Goal: Task Accomplishment & Management: Use online tool/utility

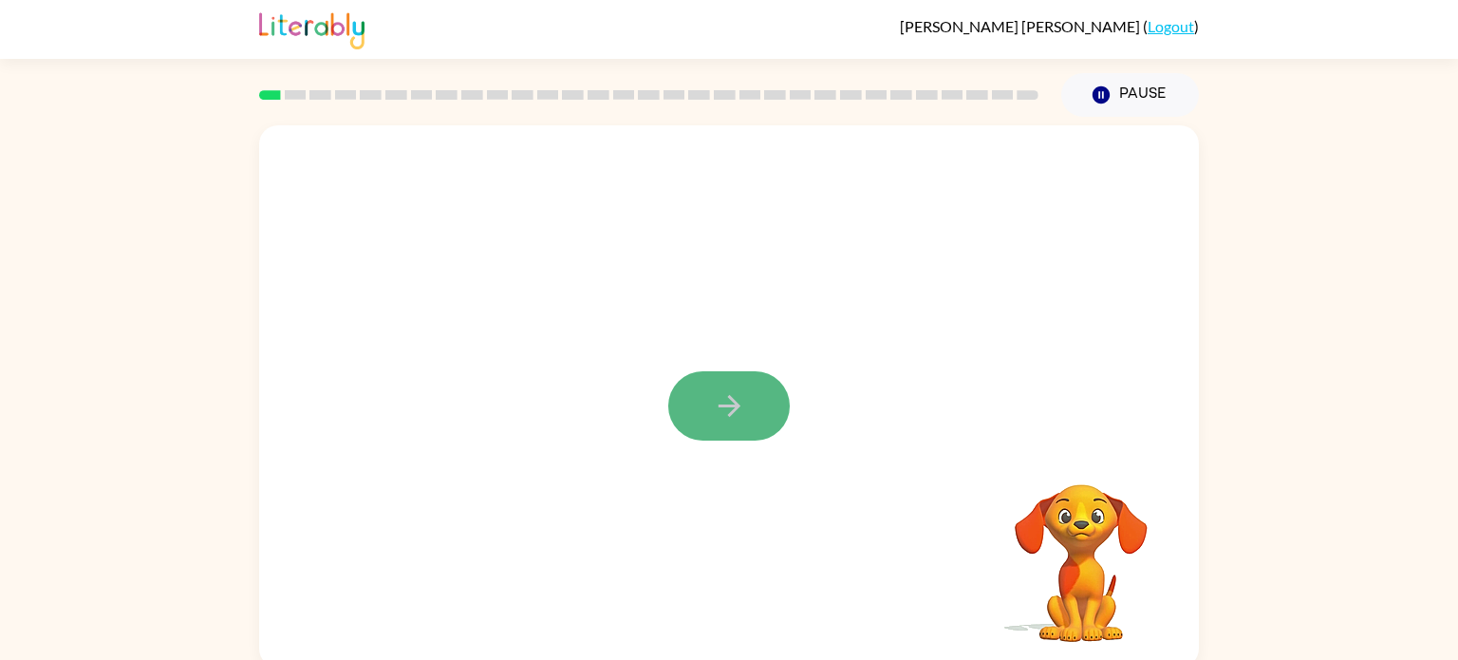
click at [716, 414] on icon "button" at bounding box center [729, 405] width 33 height 33
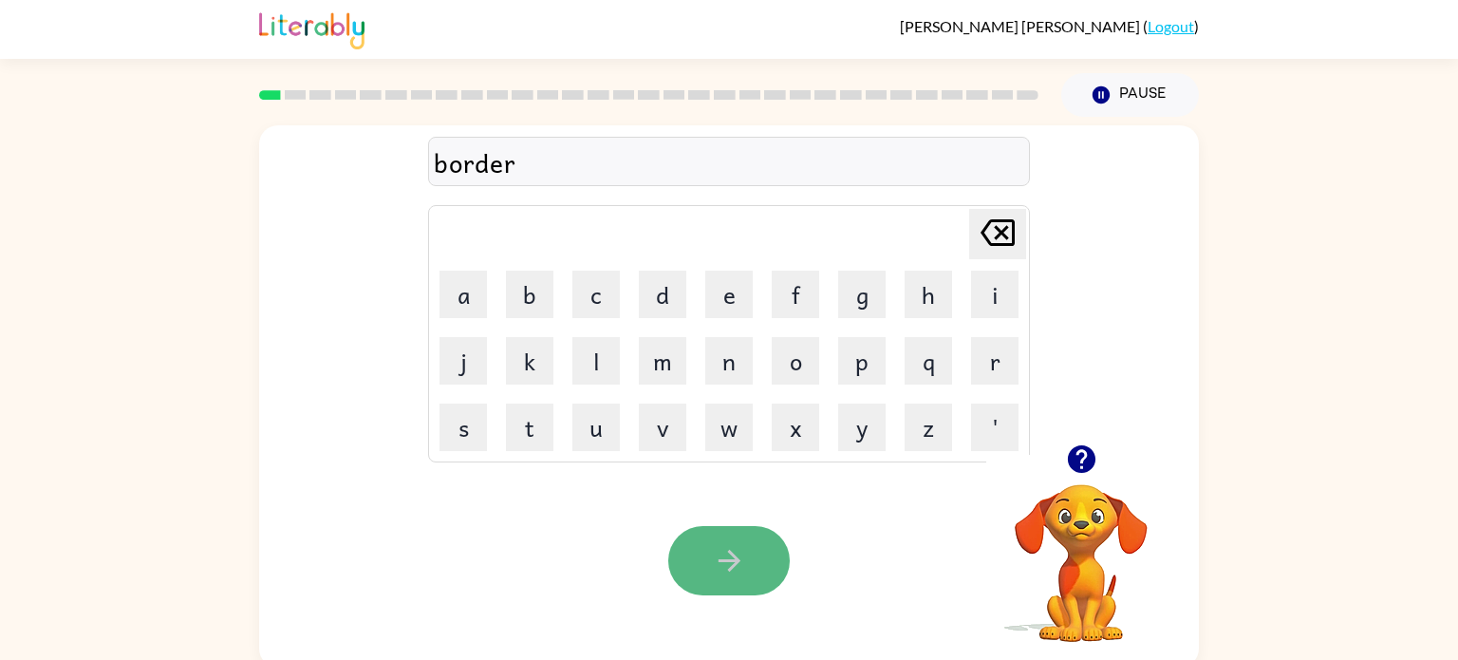
click at [754, 575] on button "button" at bounding box center [728, 560] width 121 height 69
click at [743, 544] on icon "button" at bounding box center [729, 560] width 33 height 33
click at [687, 552] on button "button" at bounding box center [728, 560] width 121 height 69
click at [739, 552] on icon "button" at bounding box center [729, 560] width 33 height 33
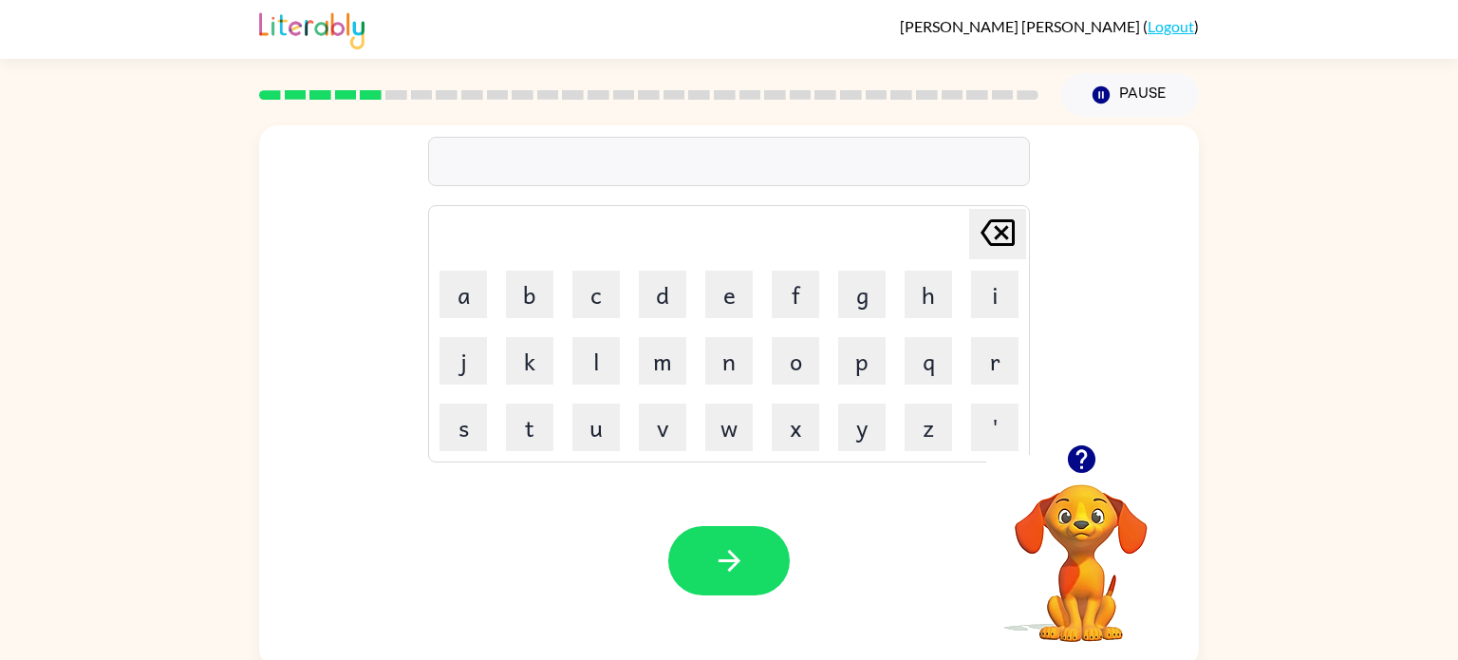
click at [1089, 469] on icon "button" at bounding box center [1081, 458] width 33 height 33
click at [697, 567] on button "button" at bounding box center [728, 560] width 121 height 69
click at [720, 550] on icon "button" at bounding box center [729, 560] width 33 height 33
click at [717, 550] on icon "button" at bounding box center [729, 560] width 33 height 33
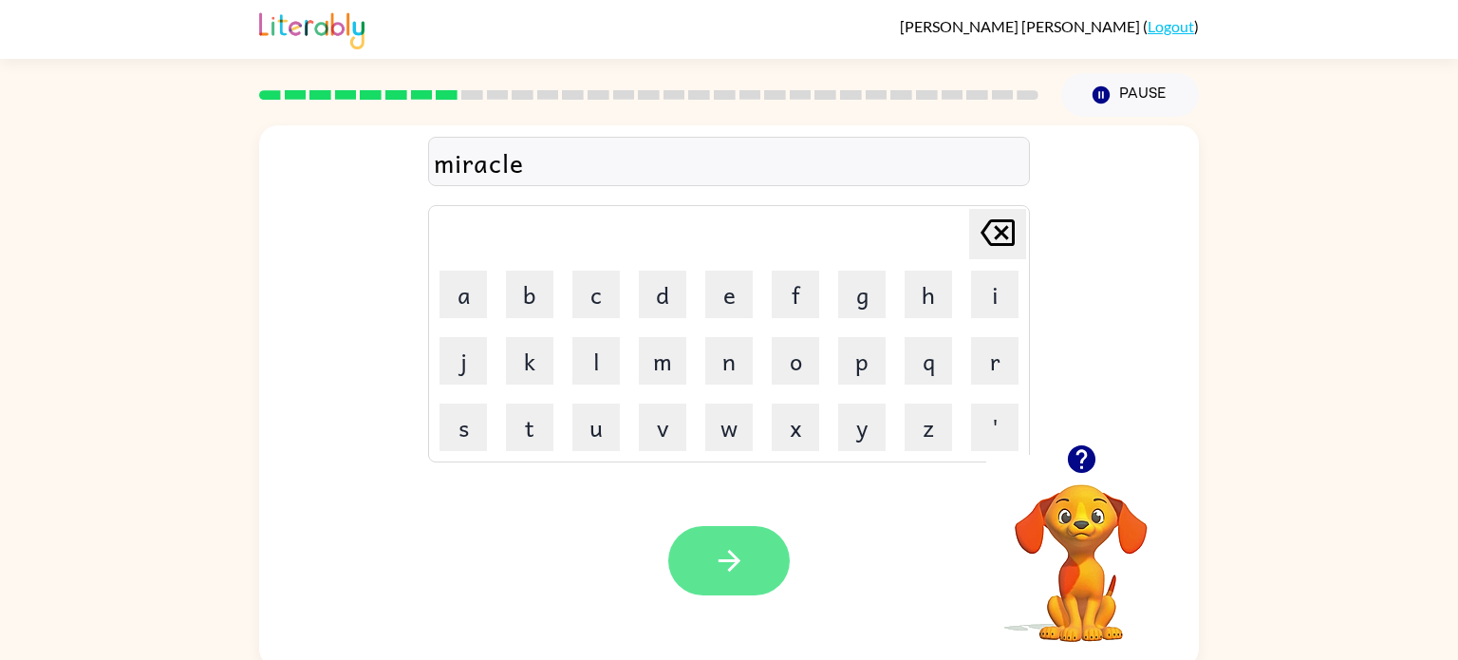
click at [729, 562] on icon "button" at bounding box center [729, 560] width 33 height 33
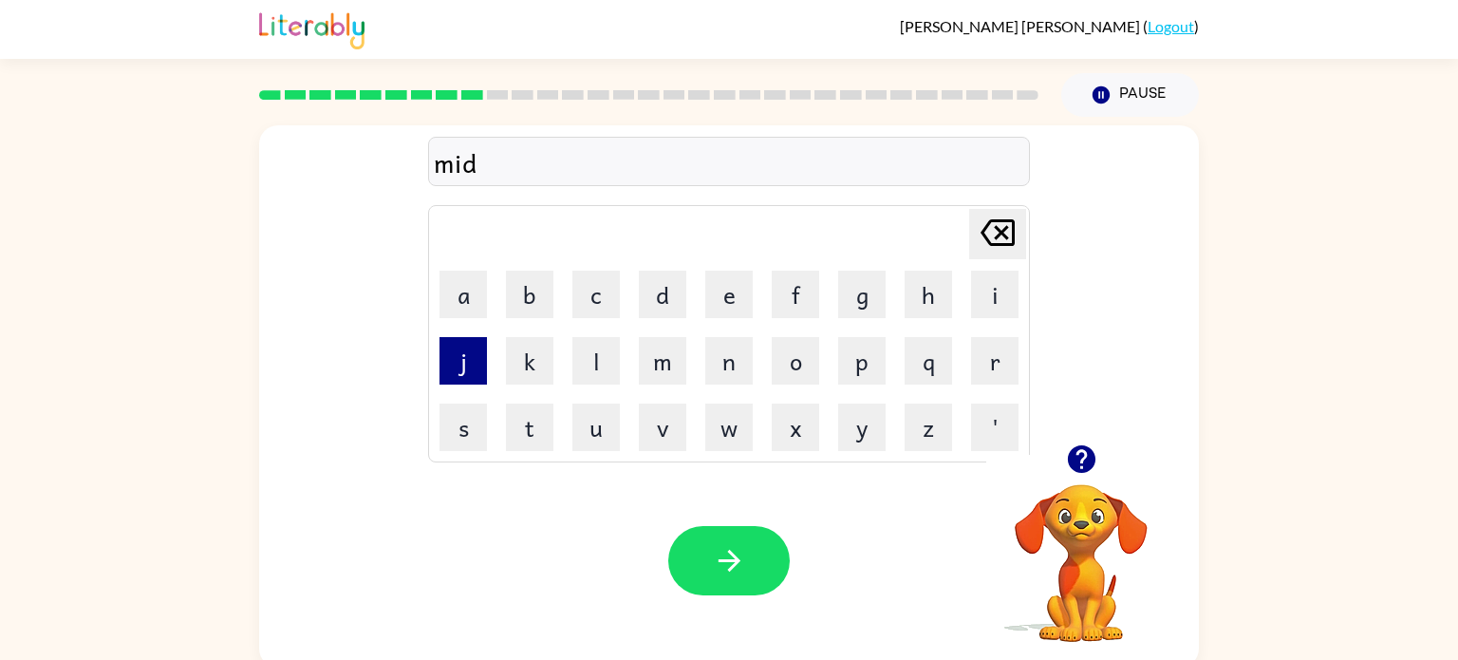
scroll to position [8, 0]
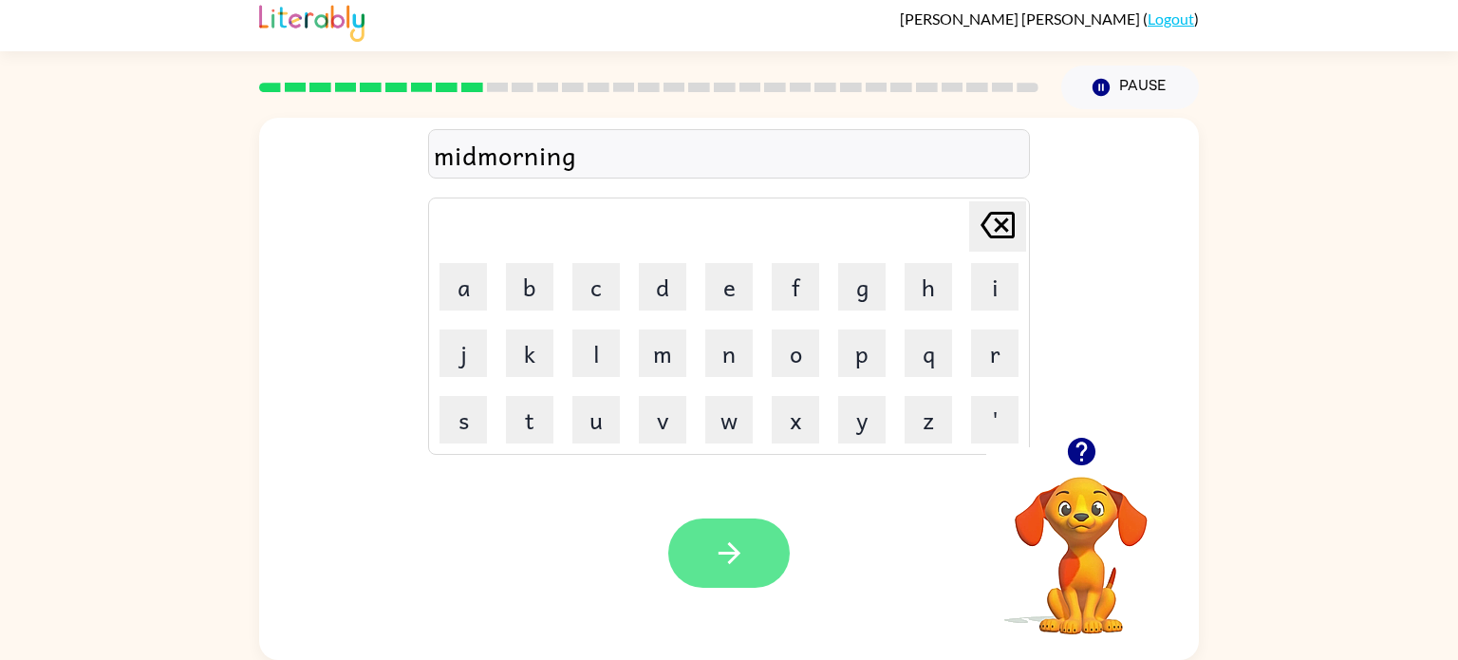
click at [716, 534] on button "button" at bounding box center [728, 552] width 121 height 69
click at [715, 583] on button "button" at bounding box center [728, 552] width 121 height 69
click at [744, 535] on button "button" at bounding box center [728, 552] width 121 height 69
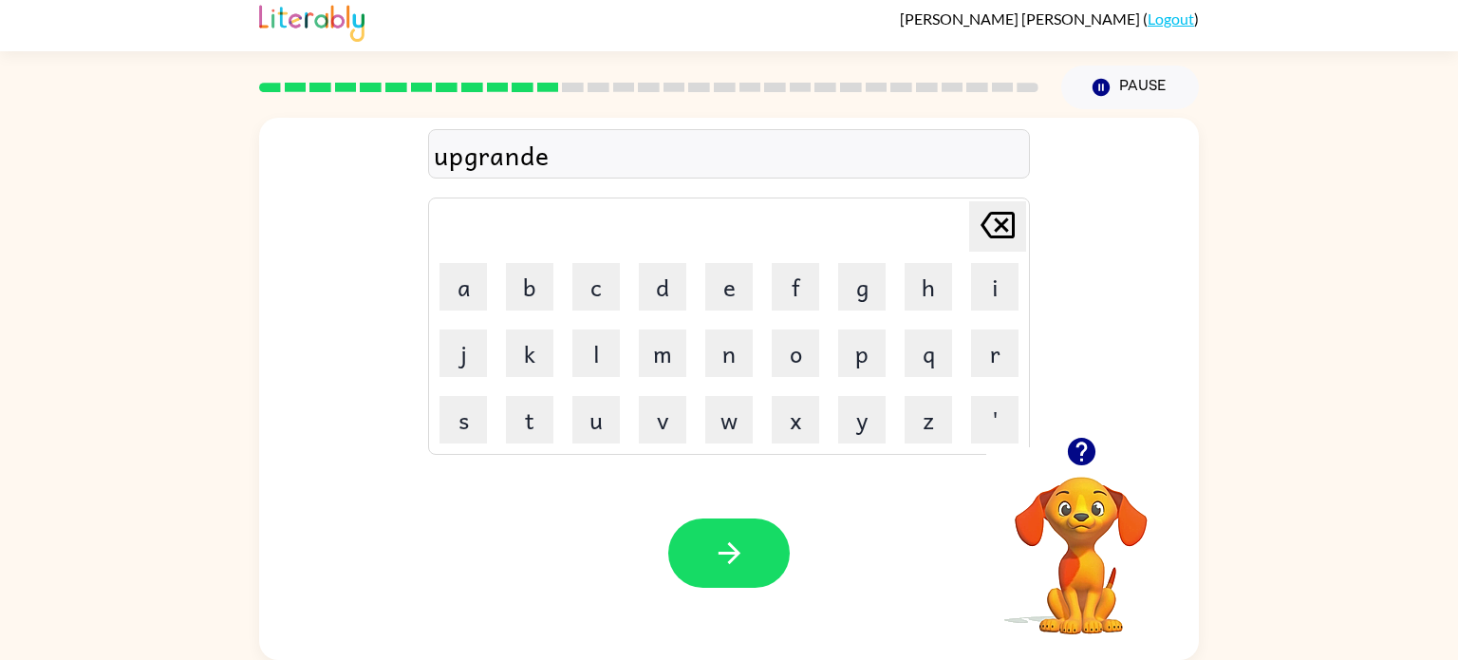
click at [689, 608] on div "Your browser must support playing .mp4 files to use Literably. Please try using…" at bounding box center [728, 553] width 939 height 214
click at [588, 173] on div "upgrande" at bounding box center [729, 155] width 590 height 40
click at [579, 159] on div "upgrande" at bounding box center [729, 155] width 590 height 40
click at [558, 165] on div "upgrande" at bounding box center [729, 155] width 590 height 40
click at [564, 170] on div "upgrande" at bounding box center [729, 155] width 590 height 40
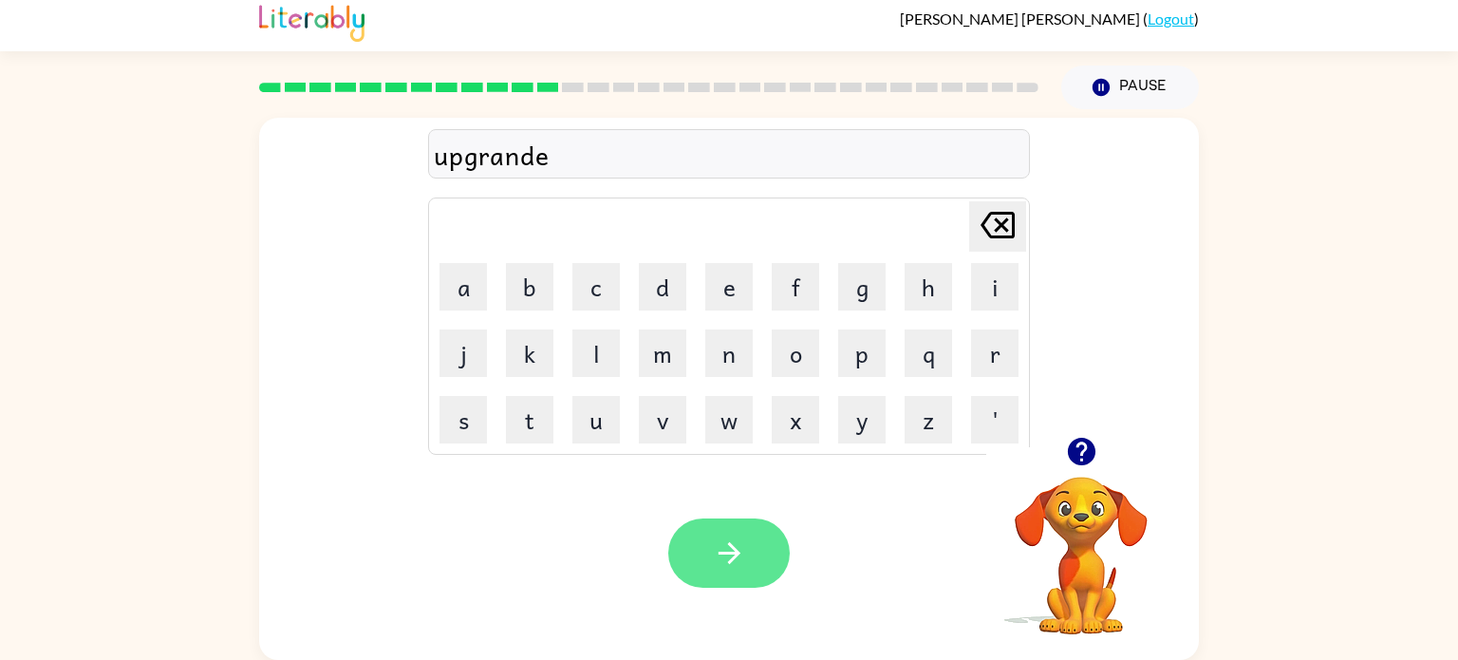
click at [716, 544] on icon "button" at bounding box center [729, 552] width 33 height 33
click at [744, 500] on div "Your browser must support playing .mp4 files to use Literably. Please try using…" at bounding box center [728, 553] width 939 height 214
click at [749, 573] on button "button" at bounding box center [728, 552] width 121 height 69
click at [751, 566] on button "button" at bounding box center [728, 552] width 121 height 69
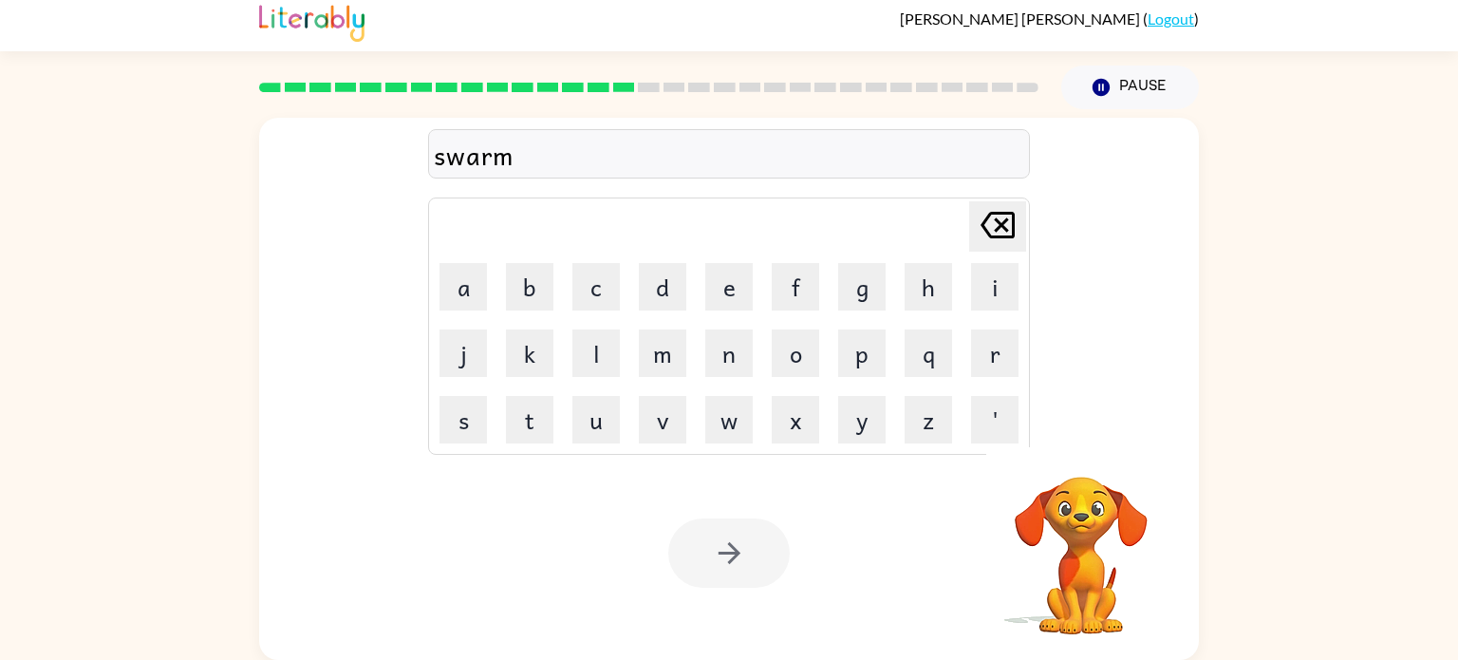
click at [770, 534] on div at bounding box center [728, 552] width 121 height 69
click at [745, 531] on div at bounding box center [728, 552] width 121 height 69
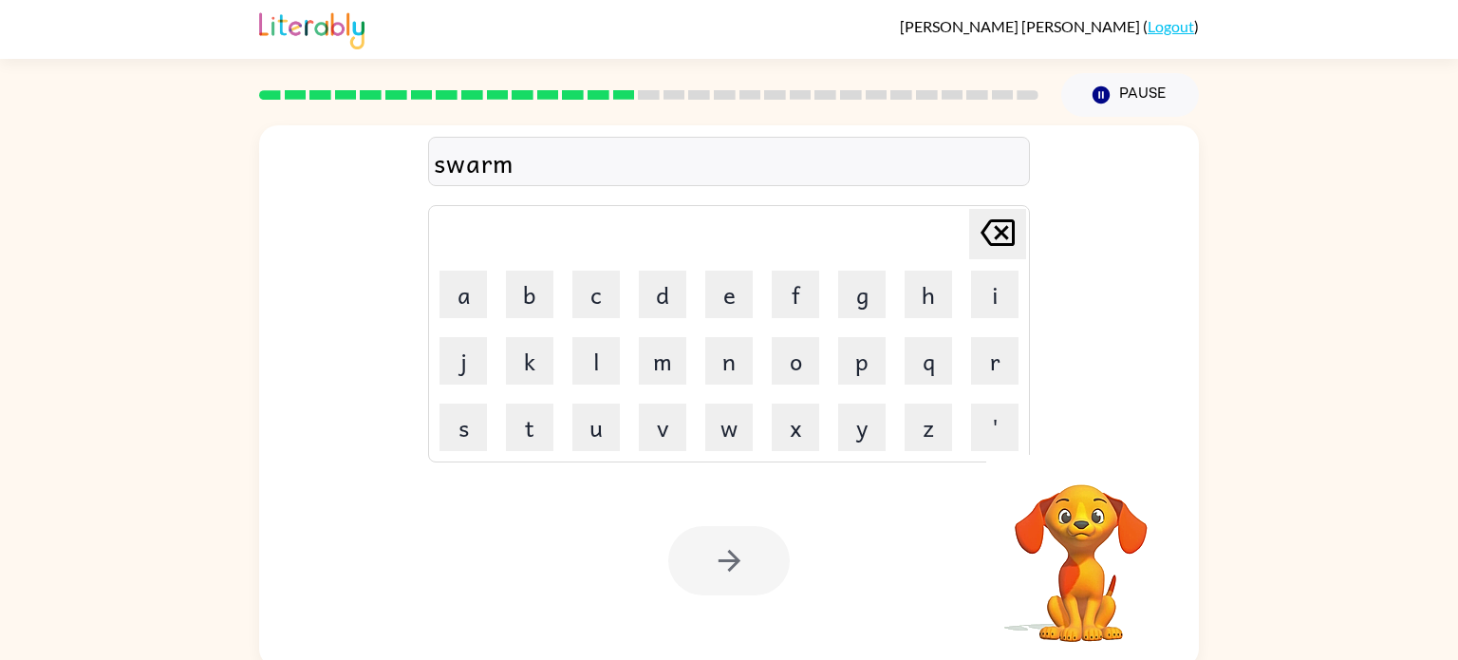
click at [726, 559] on div at bounding box center [728, 560] width 121 height 69
click at [715, 548] on div at bounding box center [728, 560] width 121 height 69
click at [731, 565] on div at bounding box center [728, 560] width 121 height 69
click at [729, 563] on icon "button" at bounding box center [729, 560] width 33 height 33
click at [725, 556] on div at bounding box center [728, 560] width 121 height 69
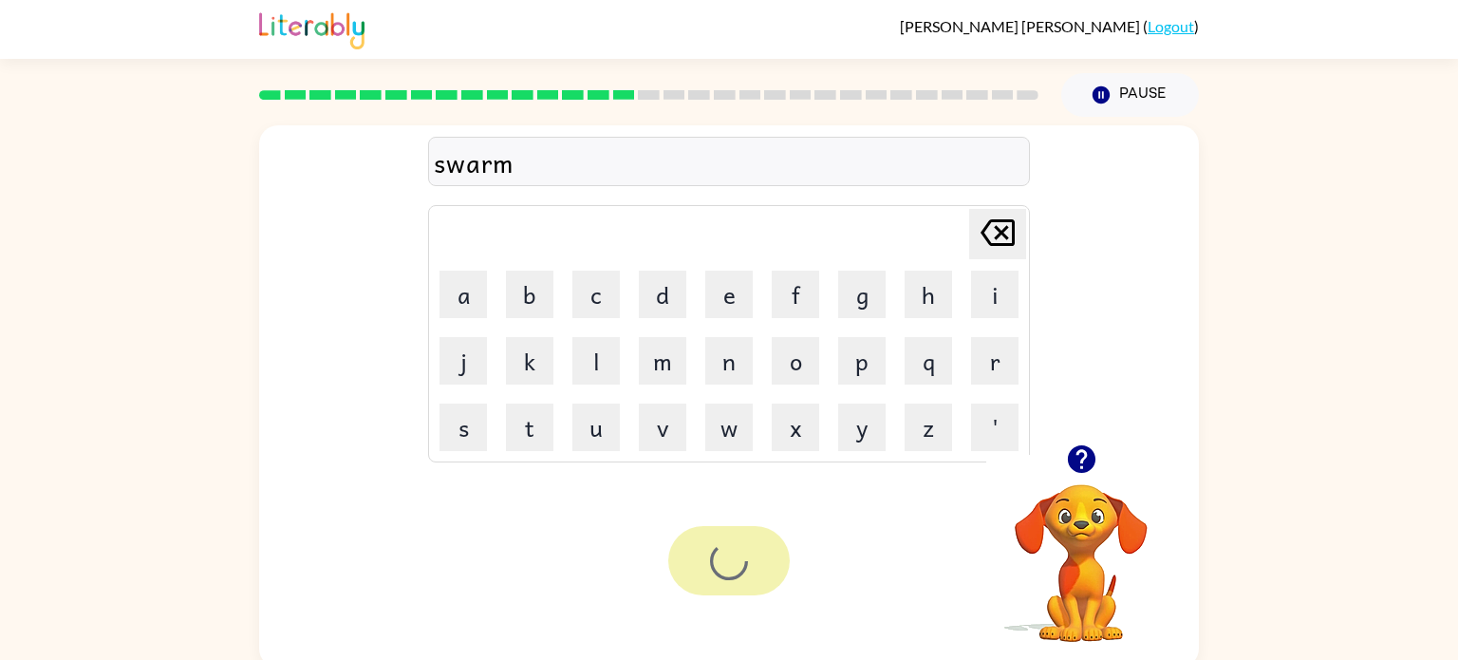
click at [728, 551] on div at bounding box center [728, 560] width 121 height 69
click at [715, 563] on icon "button" at bounding box center [729, 560] width 33 height 33
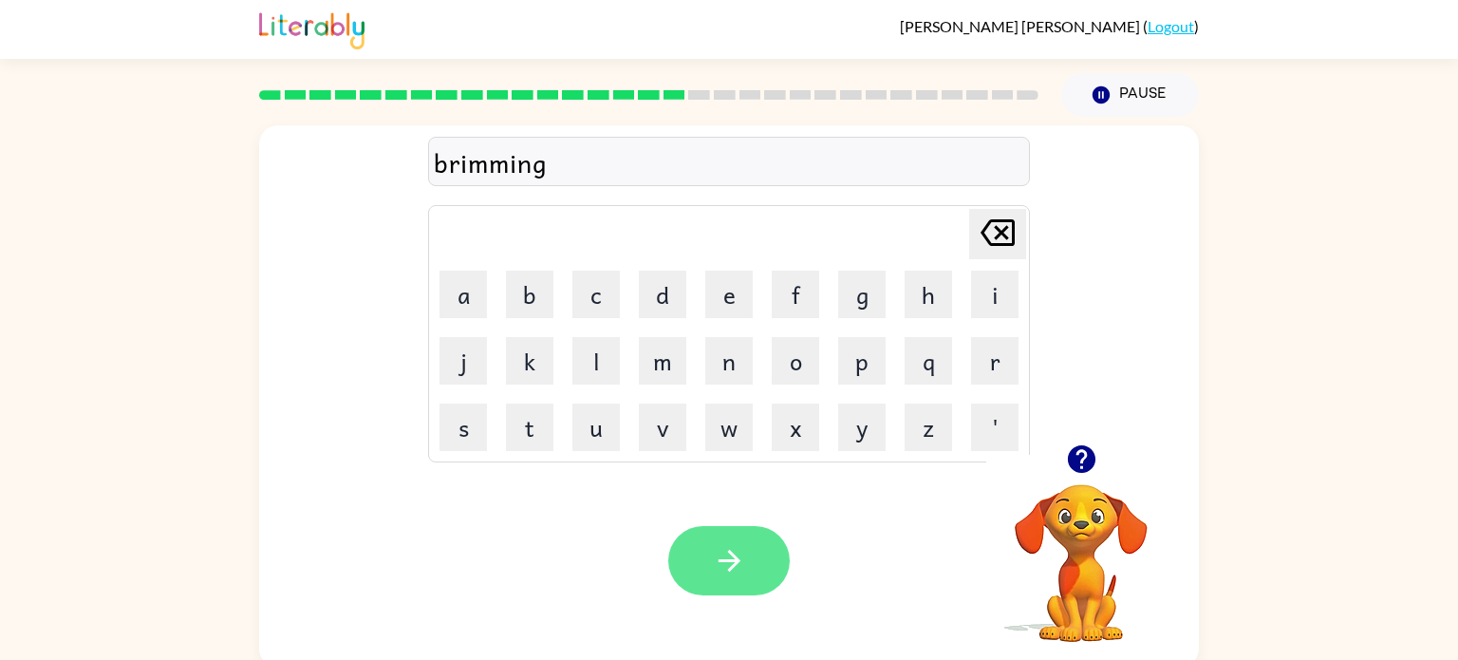
click at [707, 573] on button "button" at bounding box center [728, 560] width 121 height 69
click at [683, 577] on button "button" at bounding box center [728, 560] width 121 height 69
click at [726, 607] on div "Your browser must support playing .mp4 files to use Literably. Please try using…" at bounding box center [728, 561] width 939 height 214
click at [746, 577] on button "button" at bounding box center [728, 560] width 121 height 69
click at [706, 545] on button "button" at bounding box center [728, 560] width 121 height 69
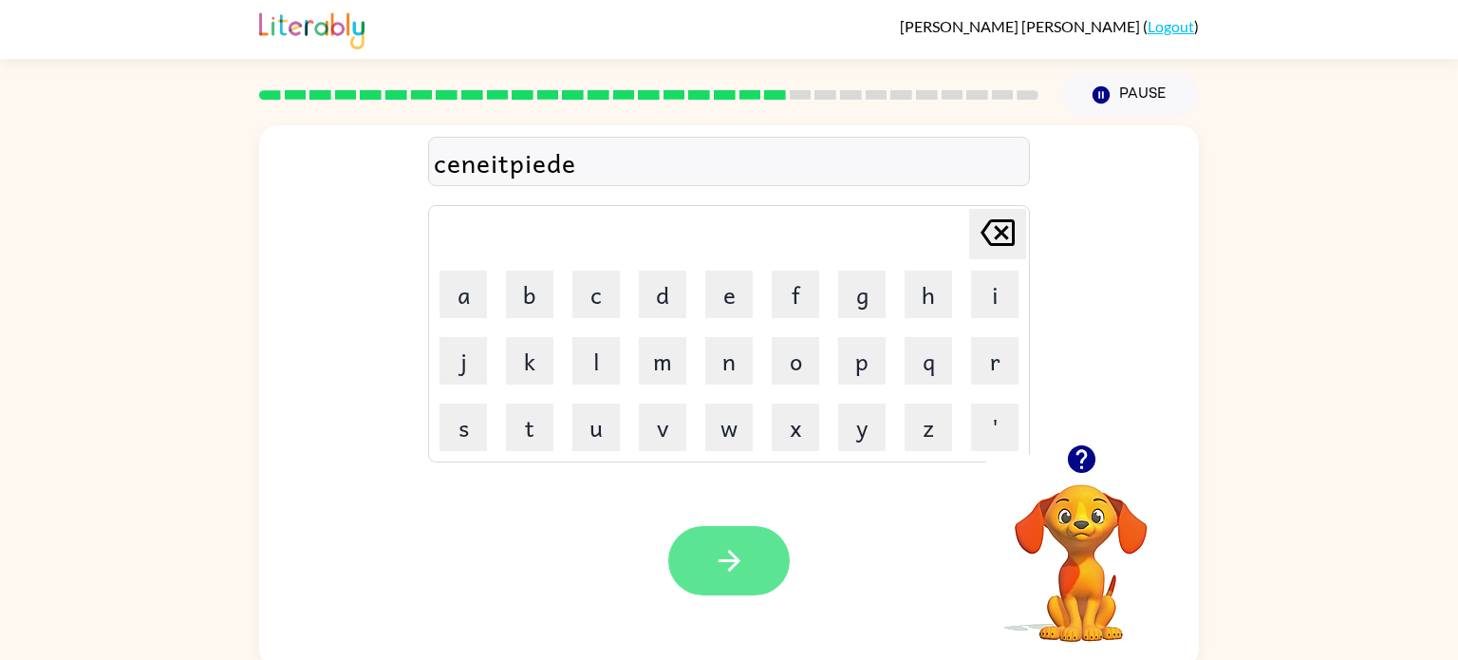
click at [729, 567] on icon "button" at bounding box center [729, 560] width 33 height 33
click at [731, 559] on icon "button" at bounding box center [729, 560] width 33 height 33
click at [737, 547] on icon "button" at bounding box center [729, 560] width 33 height 33
click at [717, 569] on icon "button" at bounding box center [729, 560] width 33 height 33
click at [746, 567] on button "button" at bounding box center [728, 560] width 121 height 69
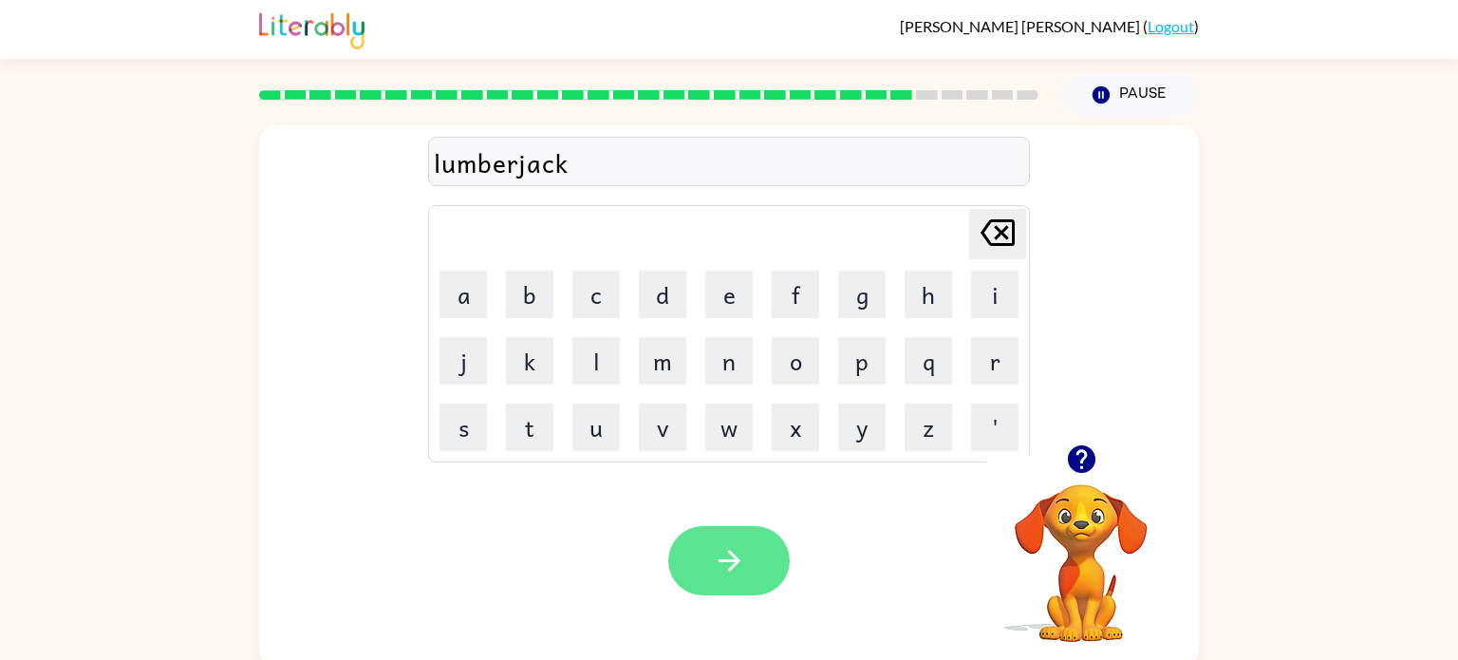
click at [752, 589] on button "button" at bounding box center [728, 560] width 121 height 69
click at [709, 544] on button "button" at bounding box center [728, 560] width 121 height 69
click at [721, 570] on icon "button" at bounding box center [729, 560] width 33 height 33
click at [698, 613] on div "Your browser must support playing .mp4 files to use Literably. Please try using…" at bounding box center [728, 561] width 939 height 214
click at [713, 564] on icon "button" at bounding box center [729, 560] width 33 height 33
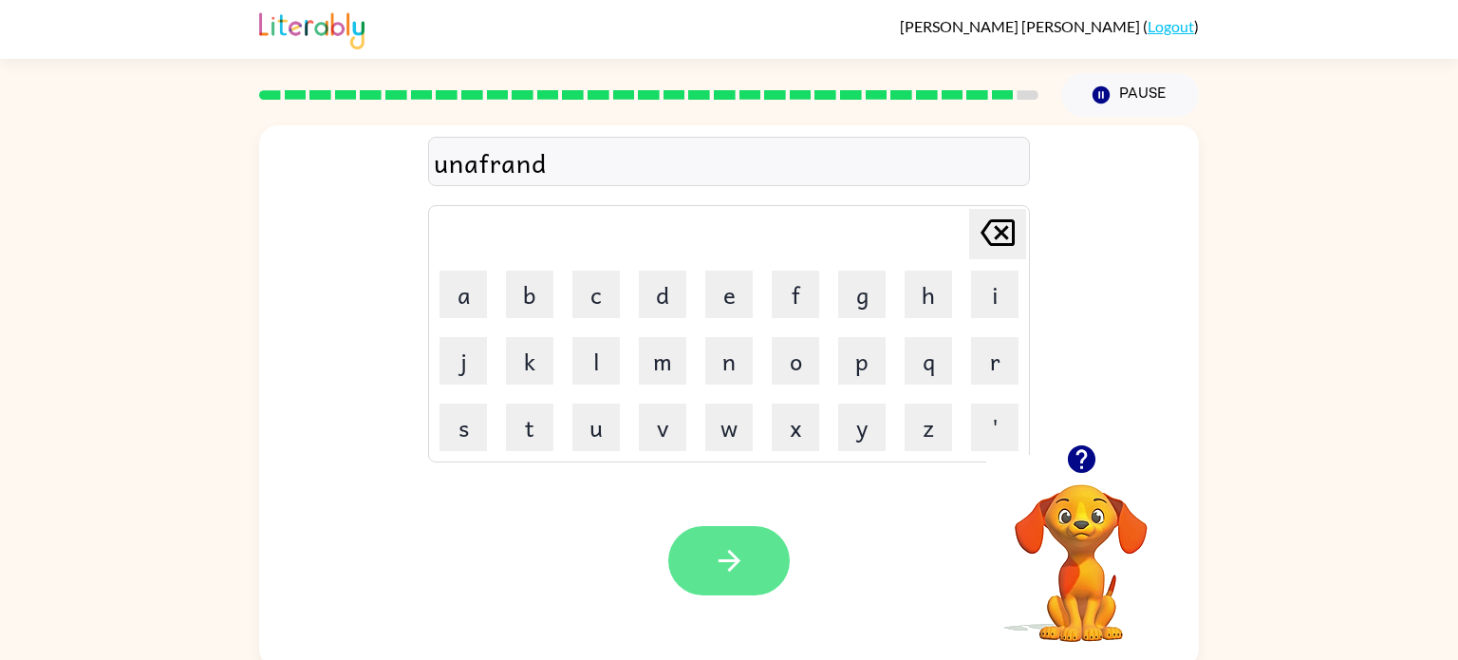
click at [726, 554] on icon "button" at bounding box center [729, 560] width 33 height 33
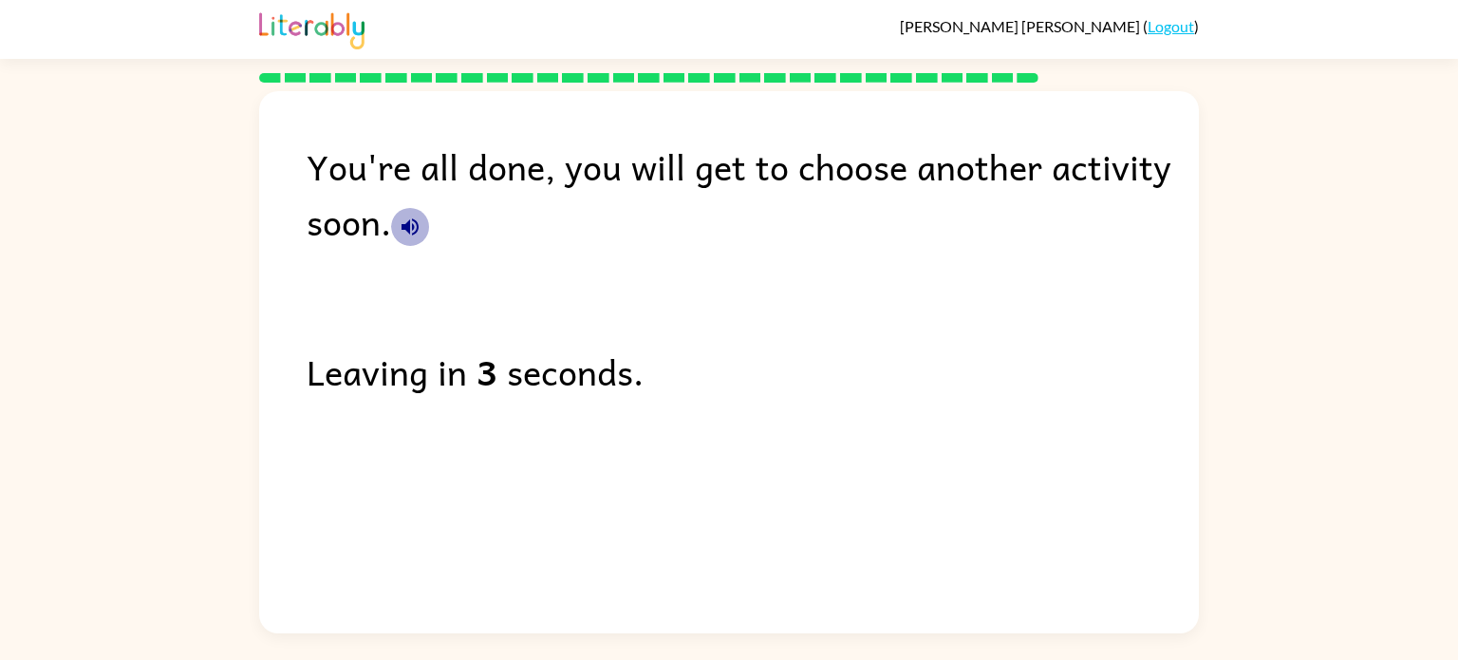
click at [410, 228] on icon "button" at bounding box center [410, 226] width 23 height 23
